Goal: Information Seeking & Learning: Learn about a topic

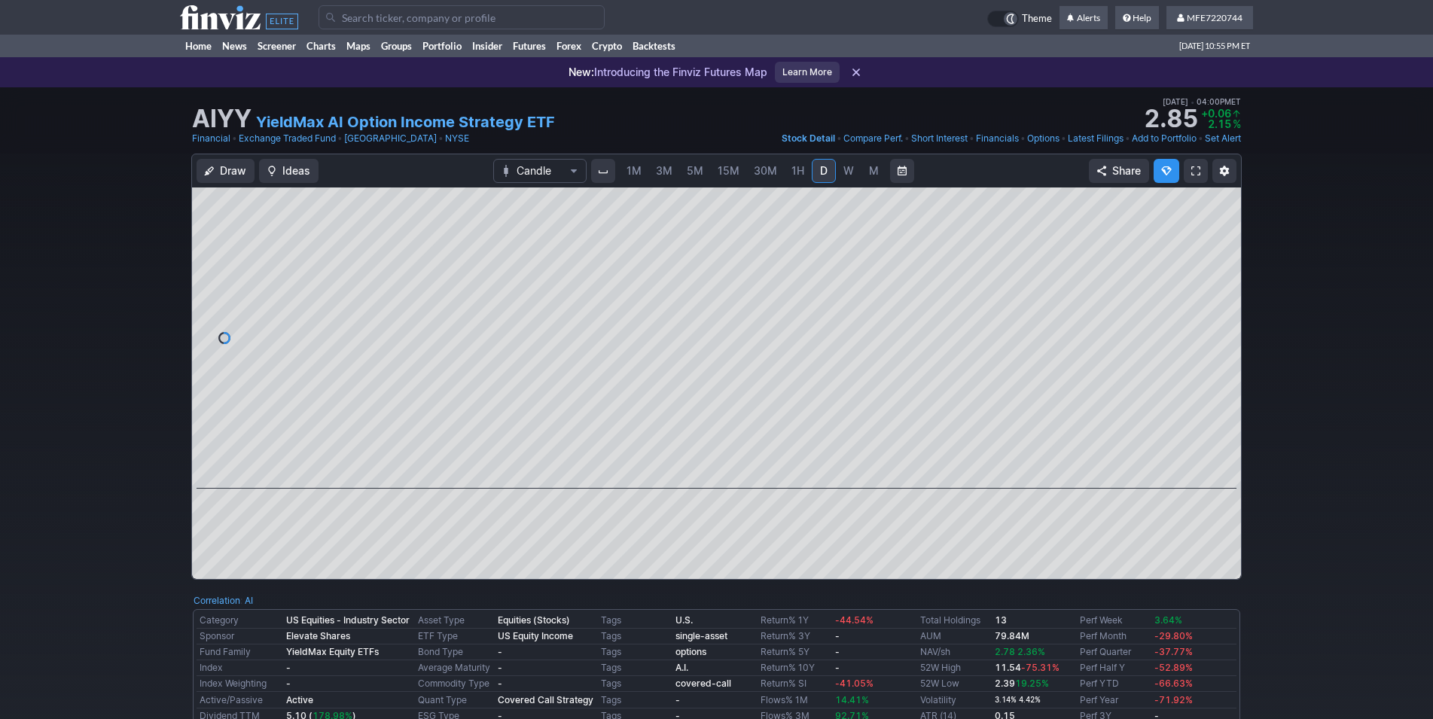
click at [841, 169] on link "W" at bounding box center [849, 171] width 24 height 24
click at [475, 20] on input "Search" at bounding box center [462, 17] width 286 height 24
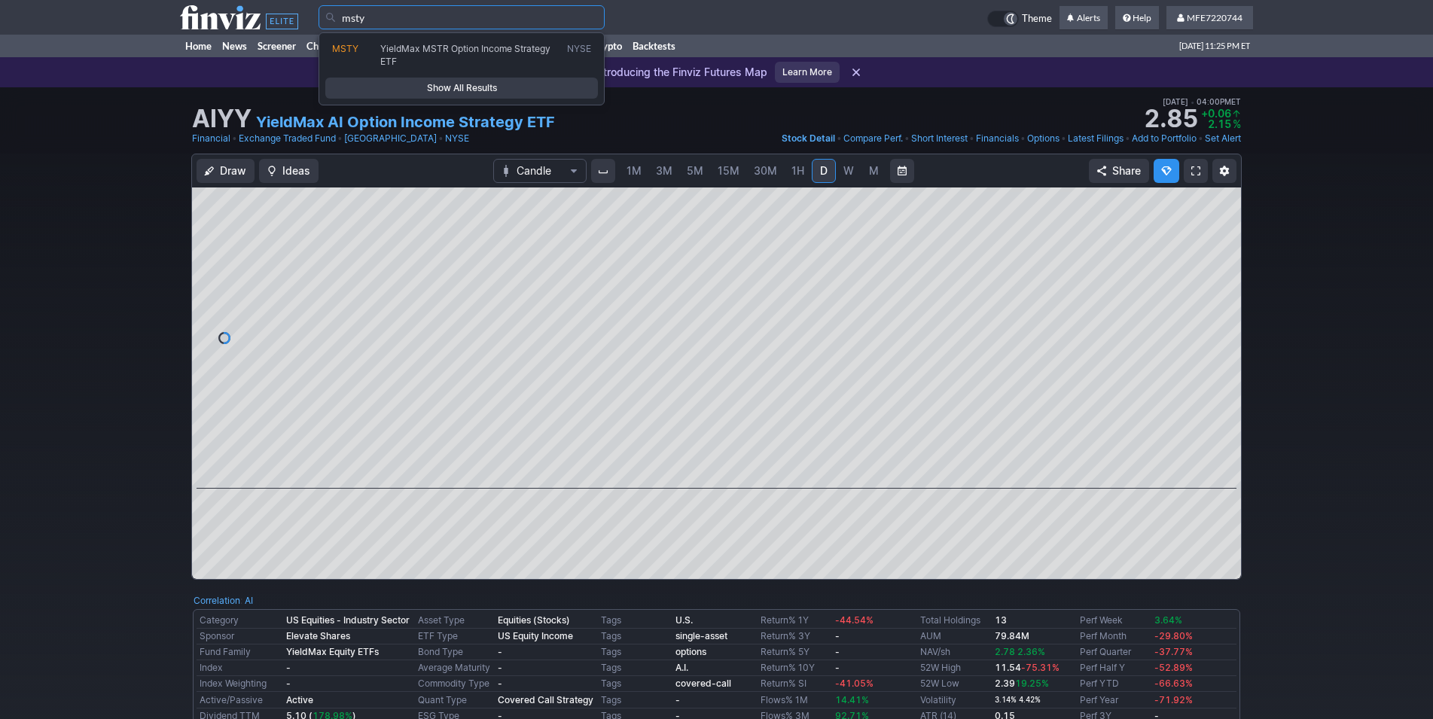
type input "msty"
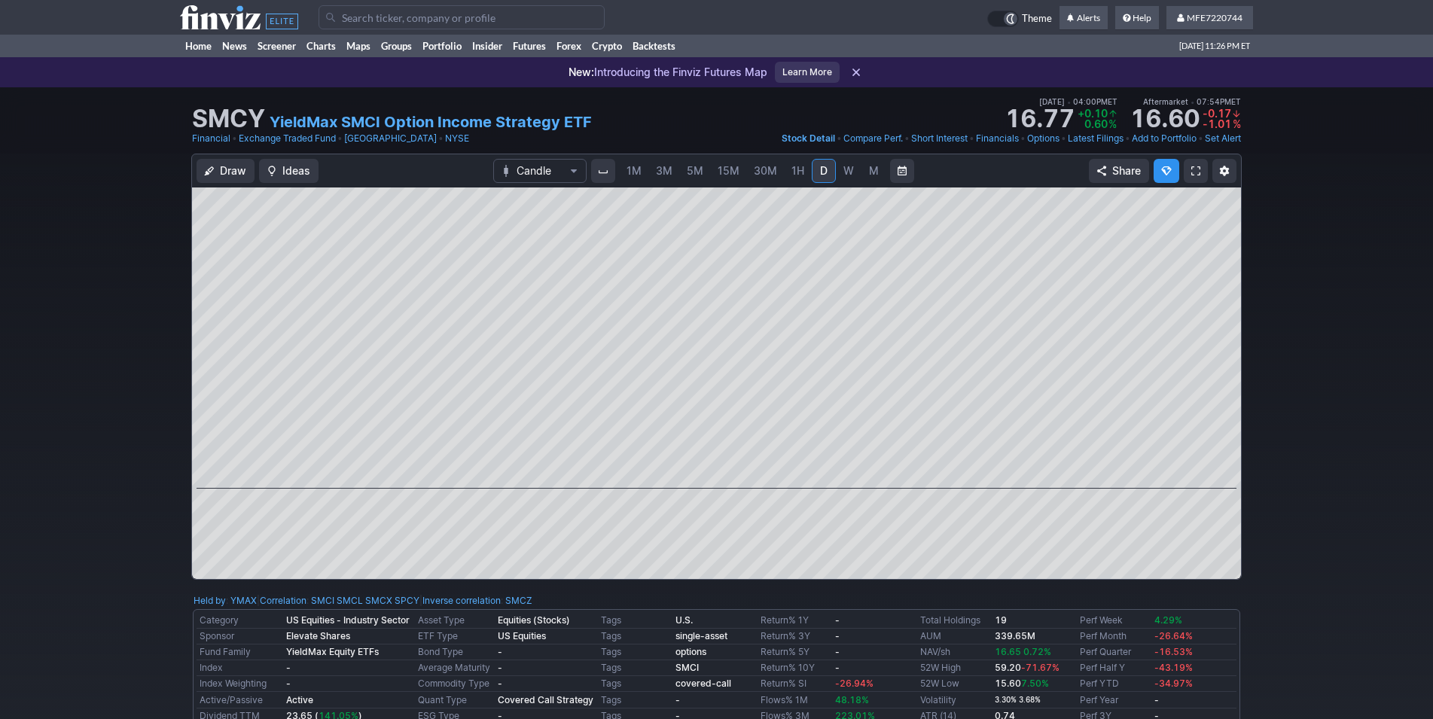
click at [1276, 467] on div "Draw Ideas Candle 1M 3M 5M 15M 30M 1H D W M Share" at bounding box center [716, 373] width 1433 height 438
